Goal: Answer question/provide support: Answer question/provide support

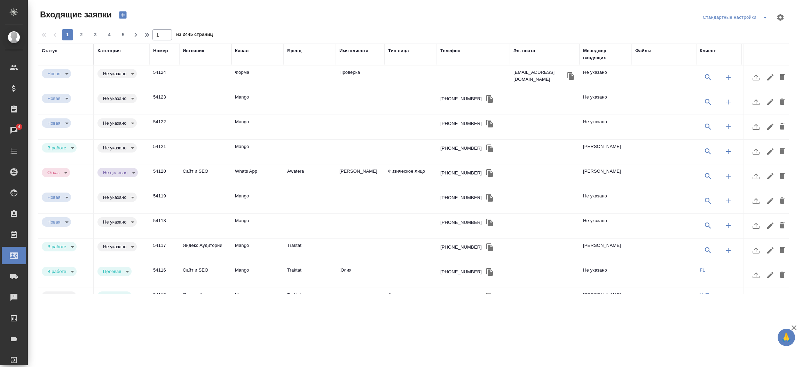
select select "RU"
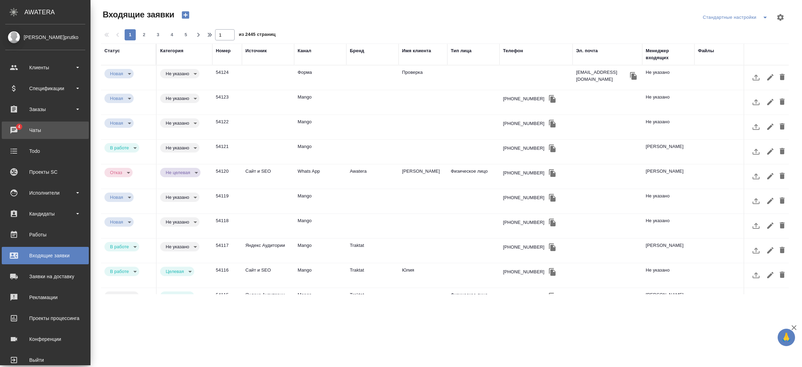
click at [13, 133] on div "Чаты" at bounding box center [45, 130] width 80 height 10
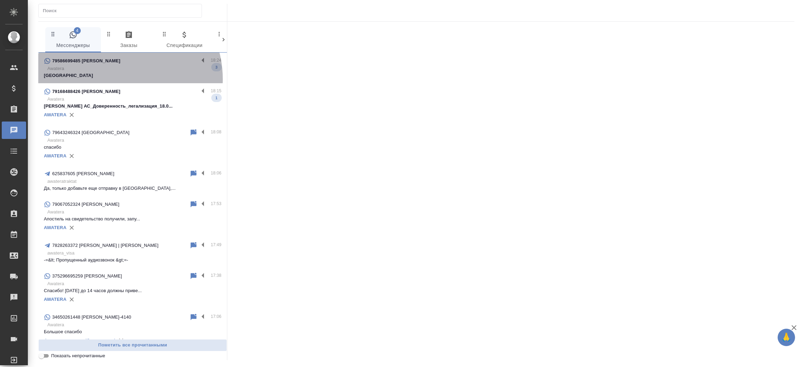
click at [116, 79] on div "79586699485 Фархат 18:24 Awatera москва 3" at bounding box center [132, 68] width 189 height 31
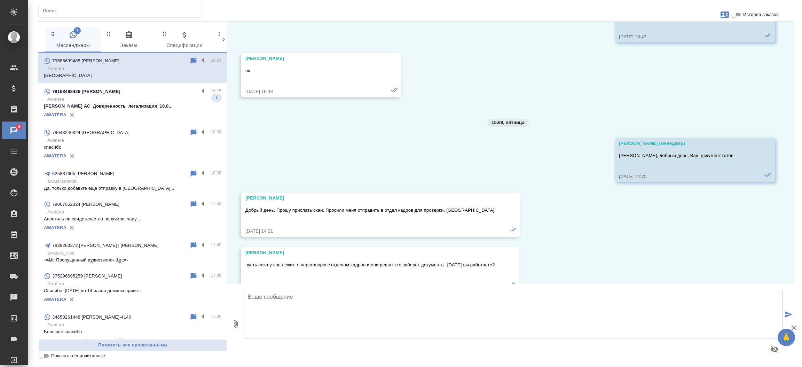
scroll to position [19504, 0]
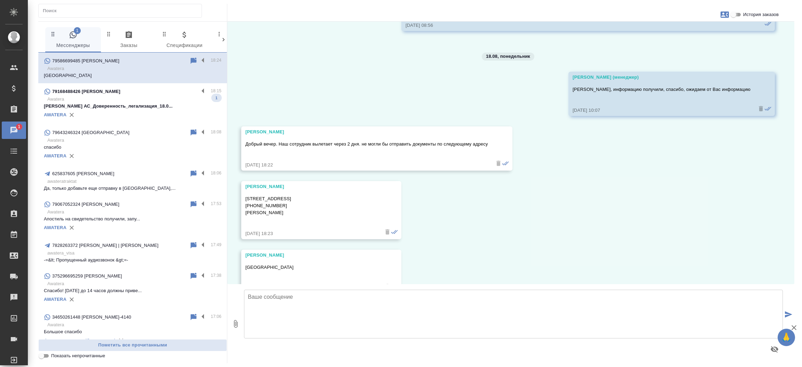
click at [737, 12] on input "История заказов" at bounding box center [733, 14] width 25 height 8
checkbox input "true"
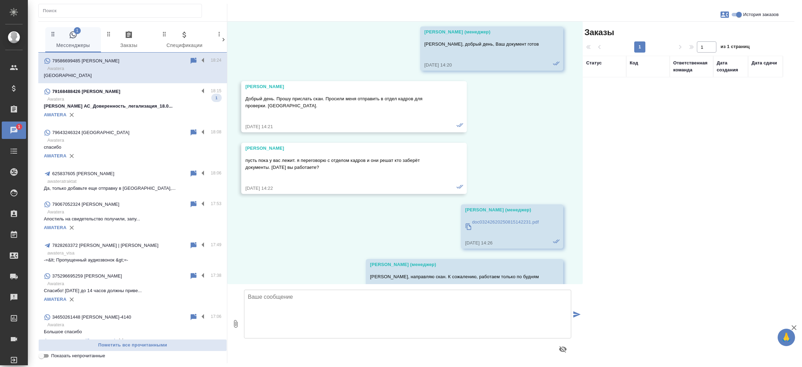
scroll to position [19971, 0]
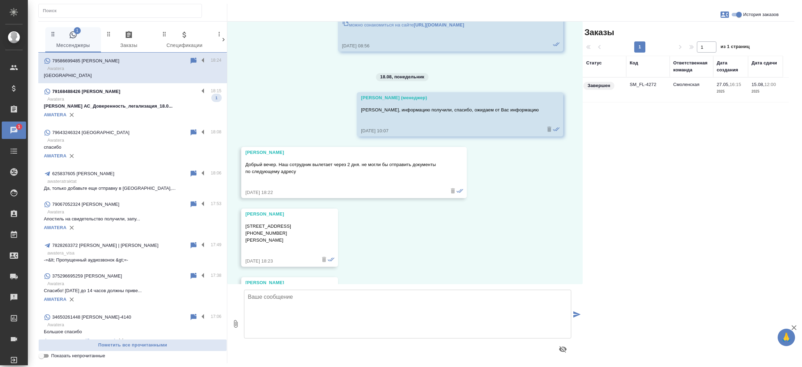
click at [643, 83] on td "SM_FL-4272" at bounding box center [647, 90] width 43 height 24
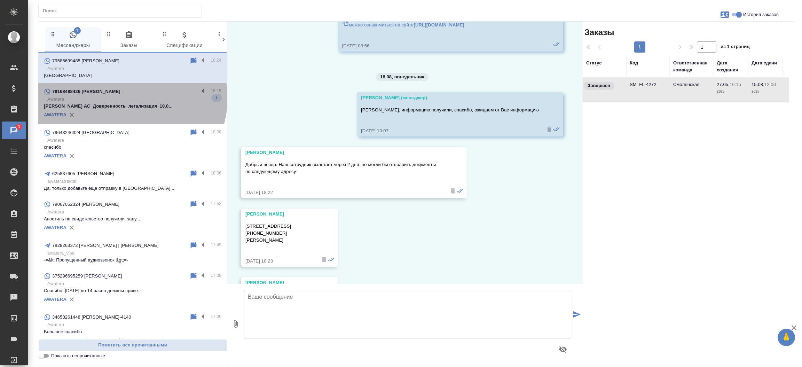
click at [131, 98] on p "Awatera" at bounding box center [134, 99] width 174 height 7
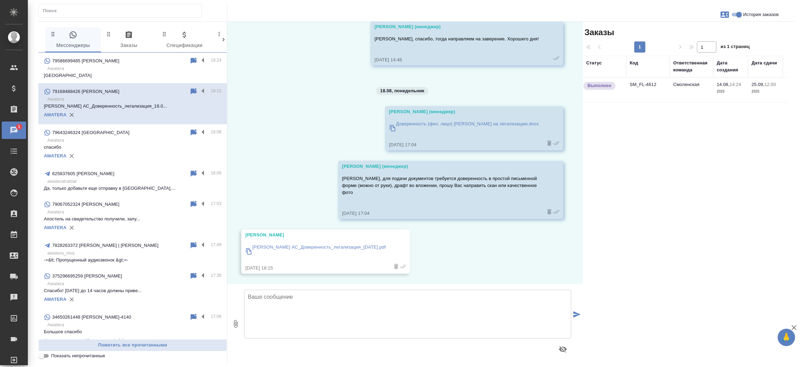
scroll to position [1463, 0]
click at [655, 83] on td "SM_FL-4612" at bounding box center [647, 90] width 43 height 24
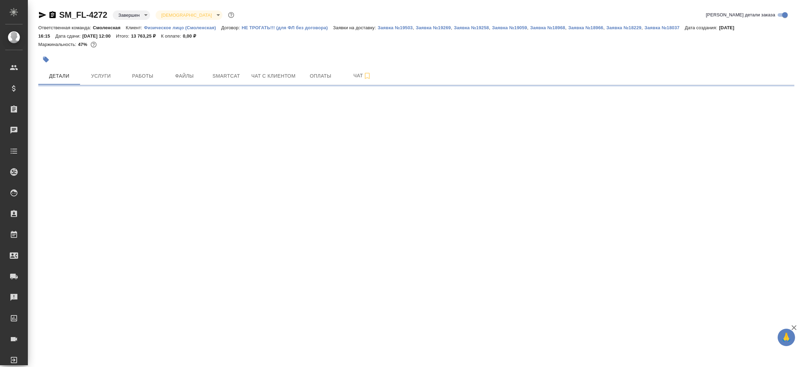
click at [42, 16] on icon "button" at bounding box center [42, 15] width 7 height 6
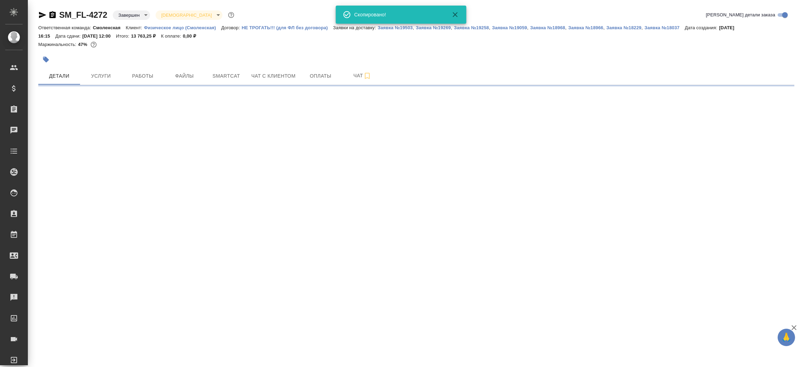
select select "RU"
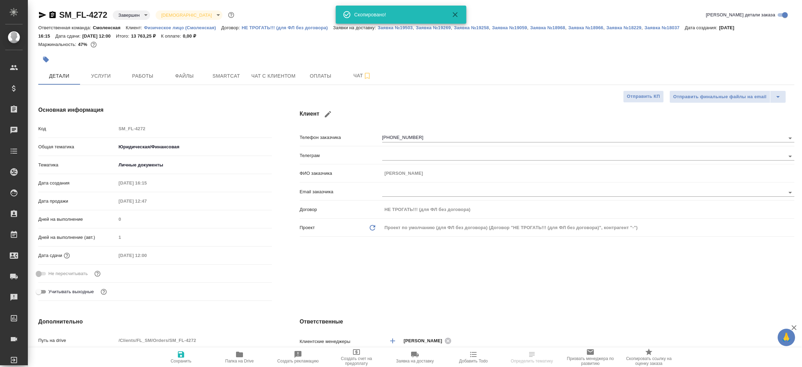
type textarea "x"
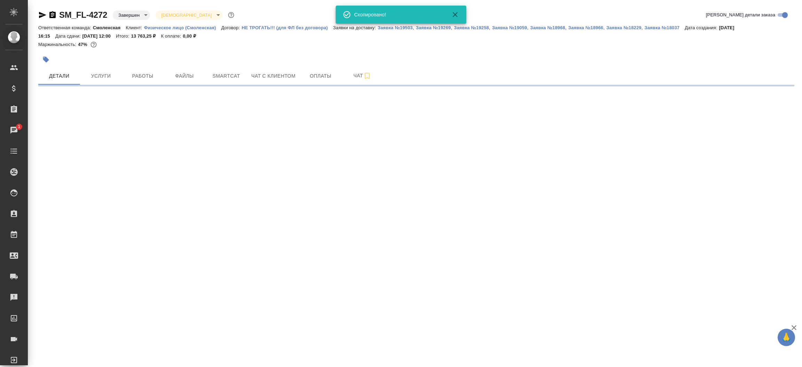
select select "RU"
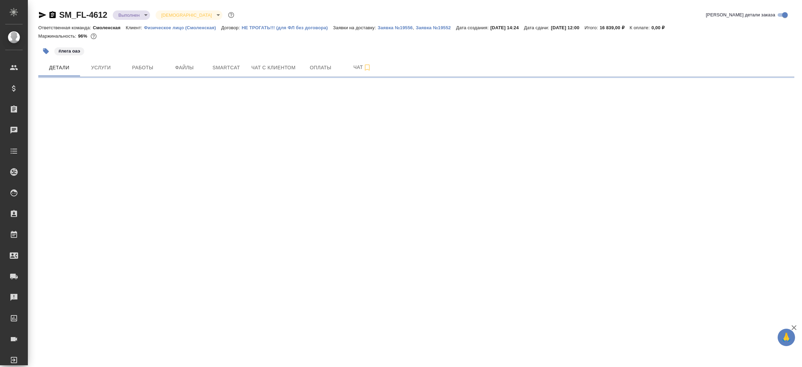
click at [47, 14] on div at bounding box center [47, 15] width 18 height 8
click at [45, 14] on icon "button" at bounding box center [42, 15] width 8 height 8
select select "RU"
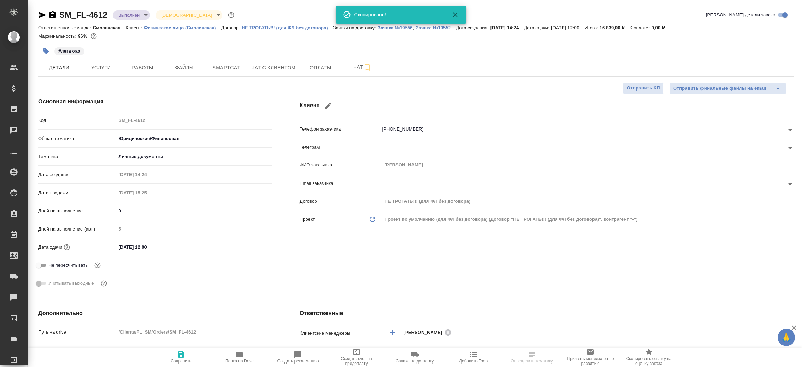
type textarea "x"
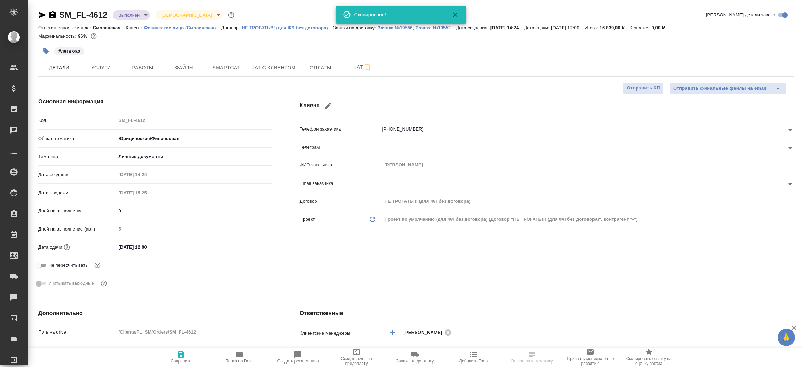
type textarea "x"
